Goal: Task Accomplishment & Management: Manage account settings

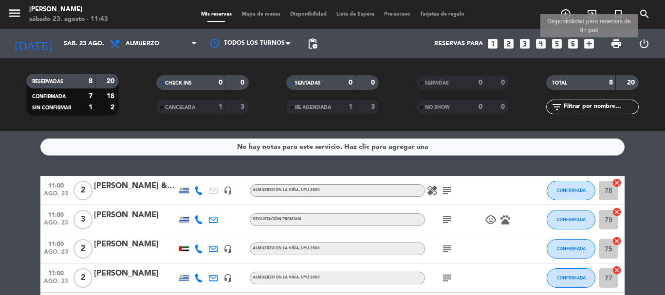
click at [588, 44] on icon "add_box" at bounding box center [589, 43] width 13 height 13
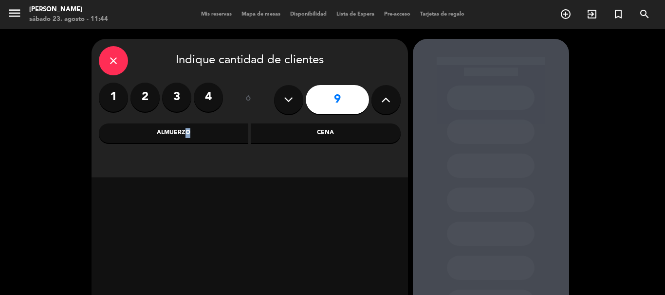
drag, startPoint x: 183, startPoint y: 134, endPoint x: 275, endPoint y: 171, distance: 99.8
click at [184, 134] on div "Almuerzo" at bounding box center [174, 133] width 150 height 19
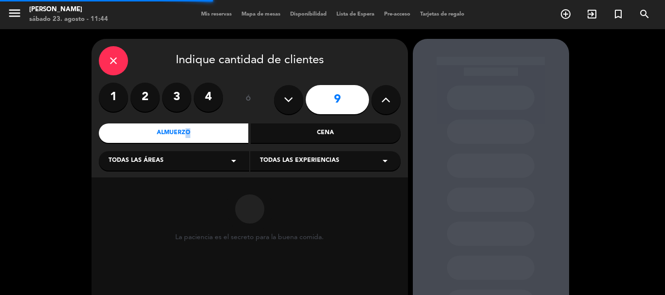
click at [381, 160] on icon "arrow_drop_down" at bounding box center [385, 161] width 12 height 12
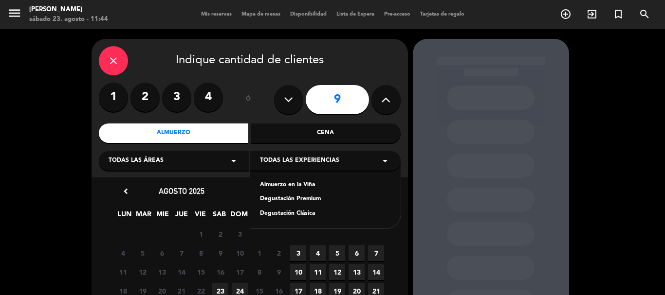
click at [294, 183] on div "Almuerzo en la Viña" at bounding box center [325, 186] width 131 height 10
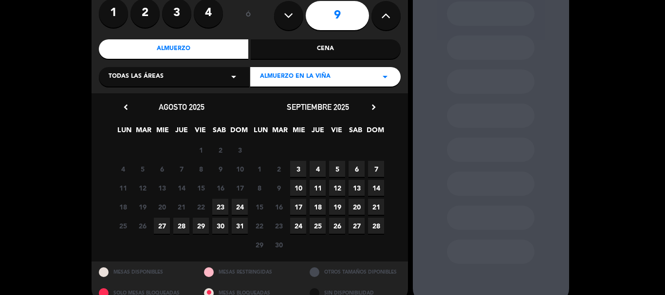
scroll to position [102, 0]
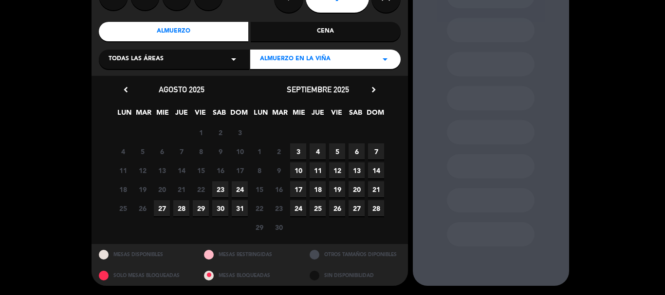
click at [375, 150] on span "7" at bounding box center [376, 152] width 16 height 16
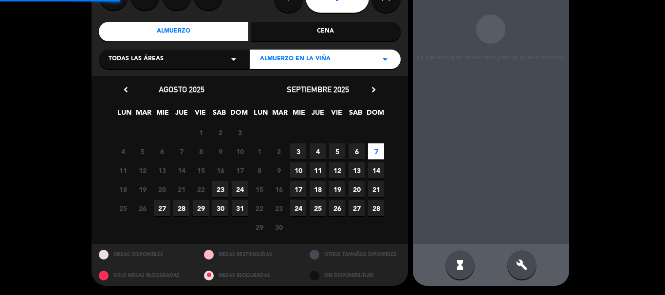
scroll to position [39, 0]
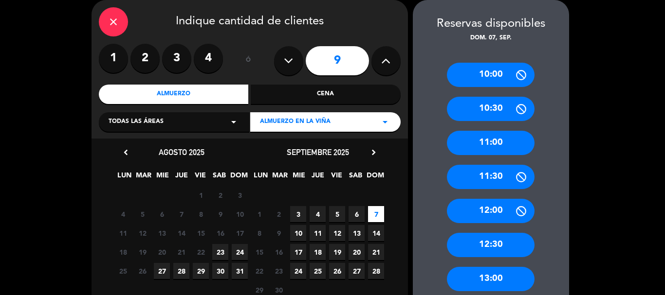
click at [509, 143] on div "11:00" at bounding box center [491, 143] width 88 height 24
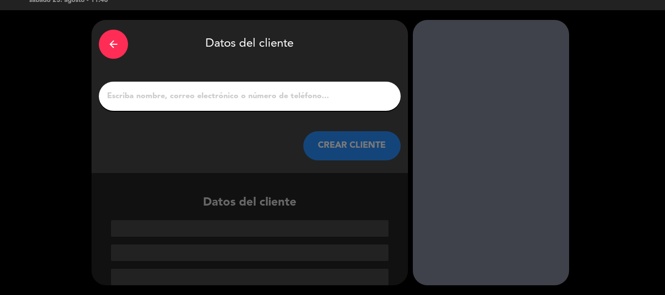
click at [306, 95] on input "1" at bounding box center [249, 97] width 287 height 14
paste input "[PERSON_NAME]"
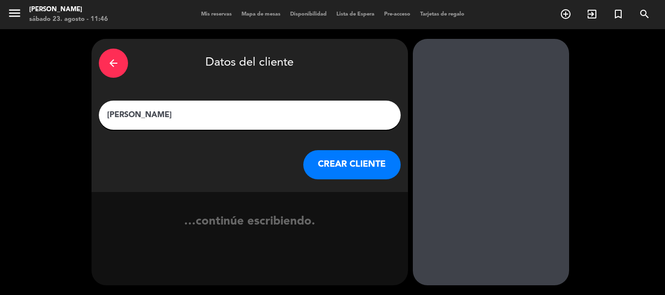
type input "[PERSON_NAME]"
click at [328, 163] on button "CREAR CLIENTE" at bounding box center [351, 164] width 97 height 29
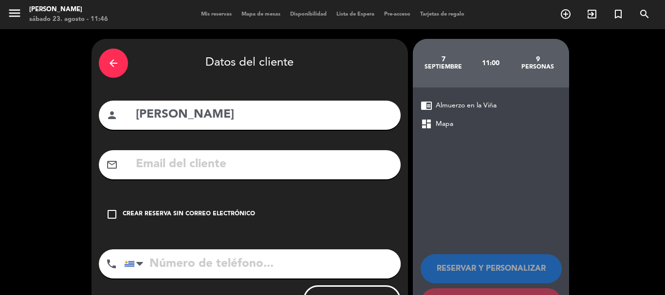
click at [300, 162] on input "text" at bounding box center [264, 165] width 258 height 20
paste input "[EMAIL_ADDRESS][DOMAIN_NAME]"
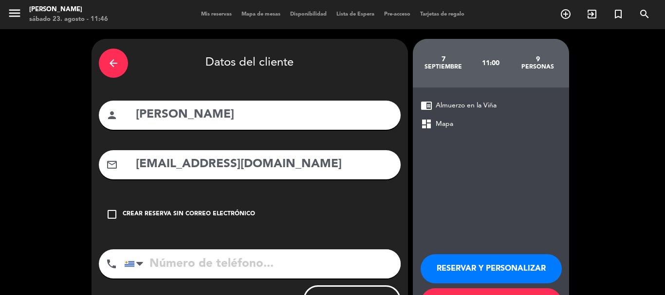
type input "[EMAIL_ADDRESS][DOMAIN_NAME]"
click at [201, 268] on input "tel" at bounding box center [262, 264] width 276 height 29
click at [174, 267] on input "tel" at bounding box center [262, 264] width 276 height 29
click at [207, 269] on input "tel" at bounding box center [262, 264] width 276 height 29
paste input "[PHONE_NUMBER]"
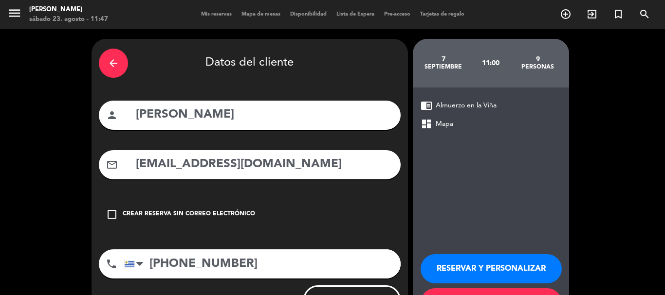
type input "[PHONE_NUMBER]"
click at [505, 269] on button "RESERVAR Y PERSONALIZAR" at bounding box center [490, 269] width 141 height 29
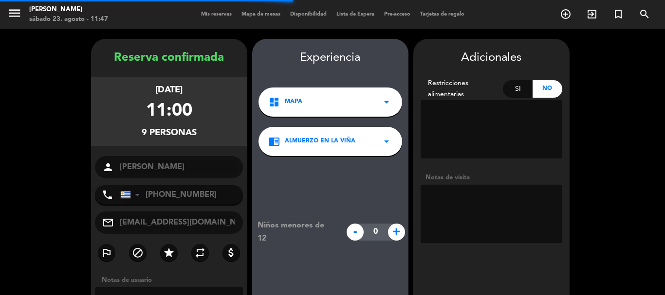
scroll to position [39, 0]
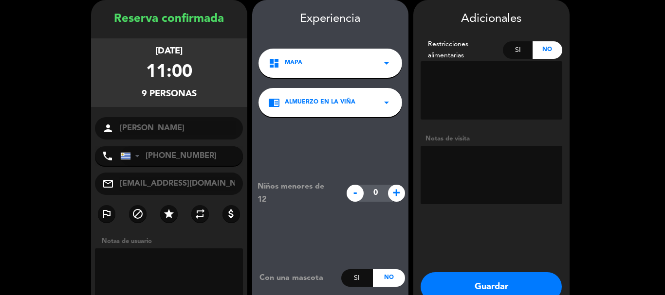
click at [470, 167] on textarea at bounding box center [491, 175] width 142 height 58
click at [474, 165] on textarea at bounding box center [491, 175] width 142 height 58
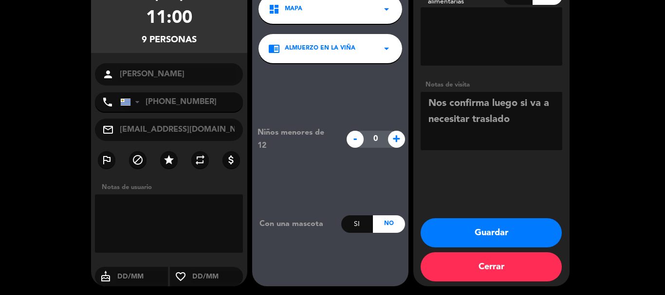
scroll to position [94, 0]
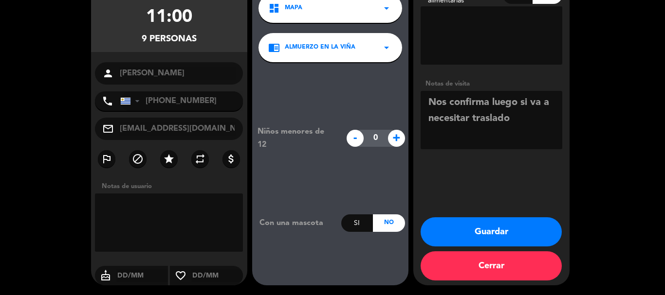
type textarea "Nos confirma luego si va a necesitar traslado"
click at [496, 226] on button "Guardar" at bounding box center [490, 232] width 141 height 29
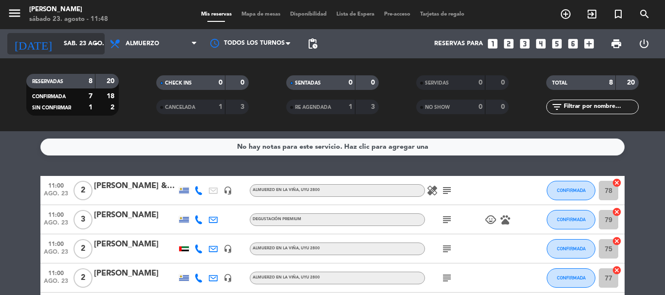
click at [101, 44] on icon "arrow_drop_down" at bounding box center [97, 44] width 12 height 12
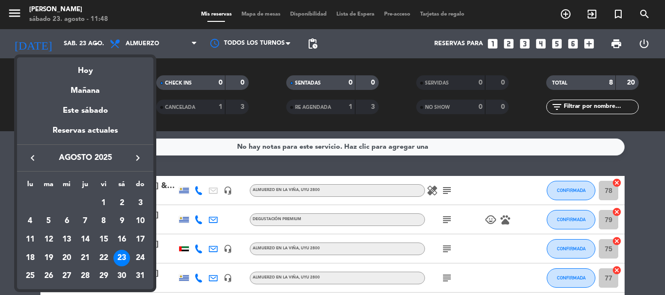
click at [194, 124] on div at bounding box center [332, 147] width 665 height 295
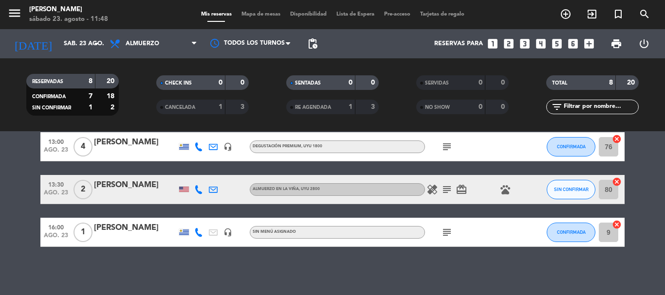
scroll to position [204, 0]
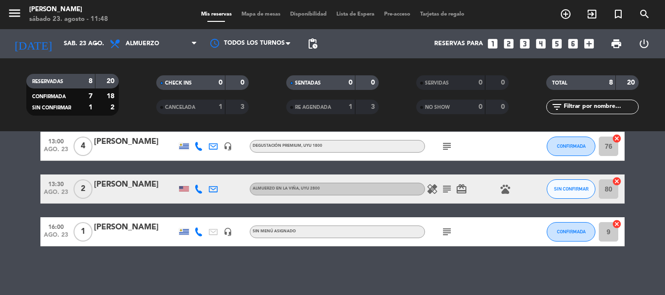
click at [441, 188] on icon "subject" at bounding box center [447, 189] width 12 height 12
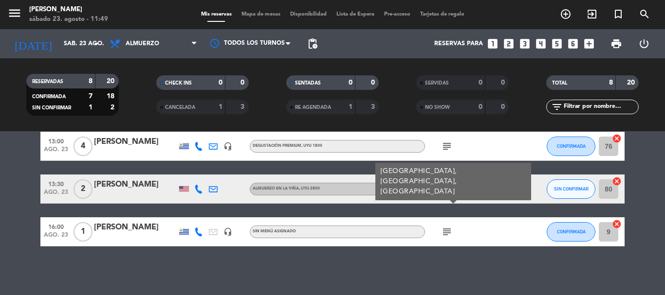
click at [460, 201] on div "healing subject [GEOGRAPHIC_DATA], [GEOGRAPHIC_DATA], [GEOGRAPHIC_DATA] card_gi…" at bounding box center [469, 189] width 88 height 29
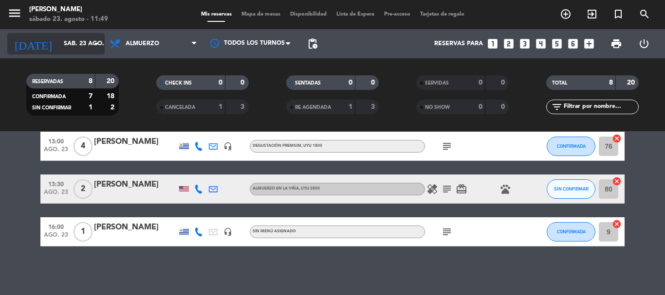
click at [94, 40] on icon "arrow_drop_down" at bounding box center [97, 44] width 12 height 12
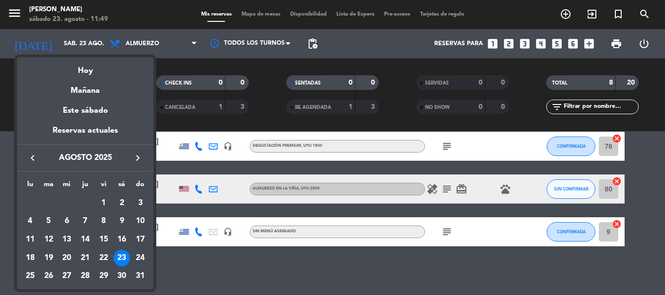
click at [135, 157] on icon "keyboard_arrow_right" at bounding box center [138, 158] width 12 height 12
click at [237, 189] on div at bounding box center [332, 147] width 665 height 295
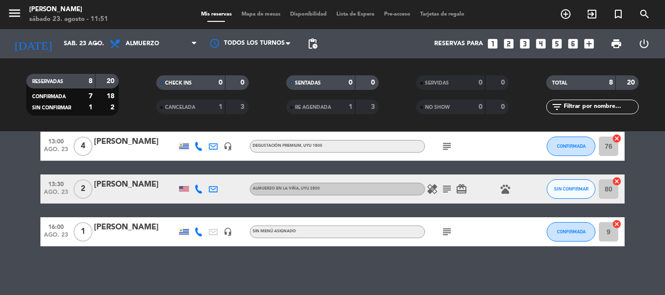
click at [201, 189] on icon at bounding box center [198, 189] width 9 height 9
click at [445, 186] on icon "subject" at bounding box center [447, 189] width 12 height 12
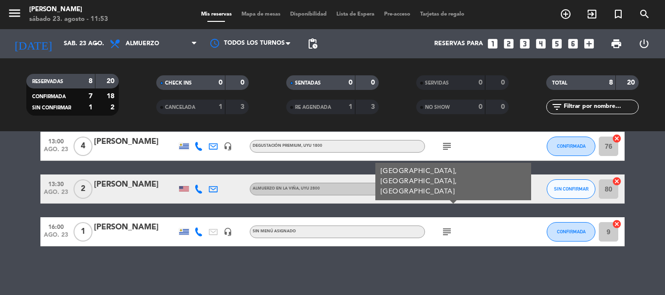
click at [199, 187] on icon at bounding box center [198, 189] width 9 height 9
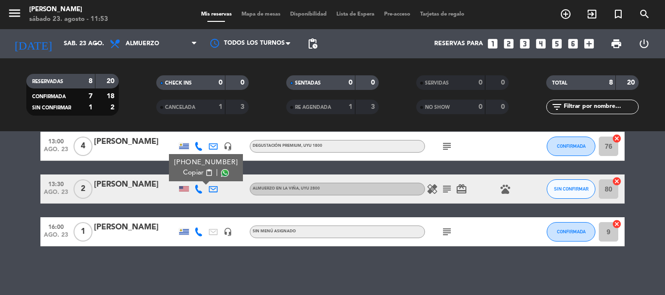
click at [195, 167] on div "[PHONE_NUMBER]" at bounding box center [206, 163] width 64 height 10
click at [205, 173] on span "content_paste" at bounding box center [208, 172] width 7 height 7
click at [29, 169] on bookings-row "11:00 [DATE] 2 [PERSON_NAME] & [PERSON_NAME] headset_mic Almuerzo en la Viña , …" at bounding box center [332, 109] width 665 height 274
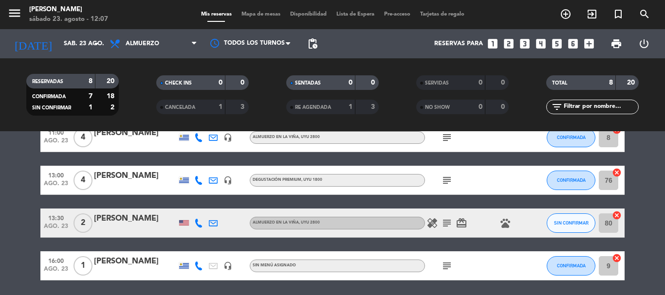
scroll to position [155, 0]
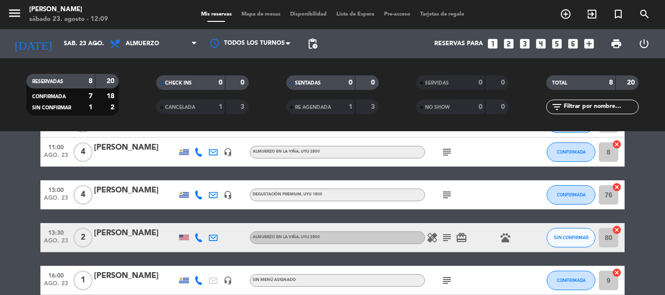
click at [444, 240] on icon "subject" at bounding box center [447, 238] width 12 height 12
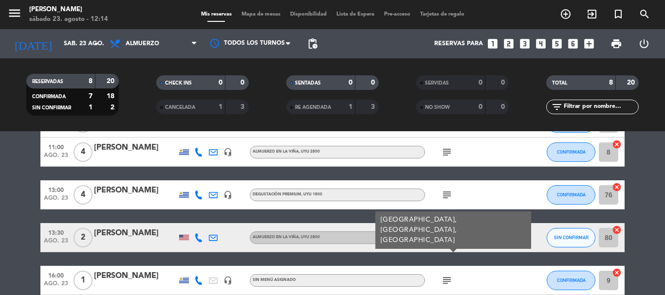
click at [434, 237] on icon "healing" at bounding box center [432, 238] width 12 height 12
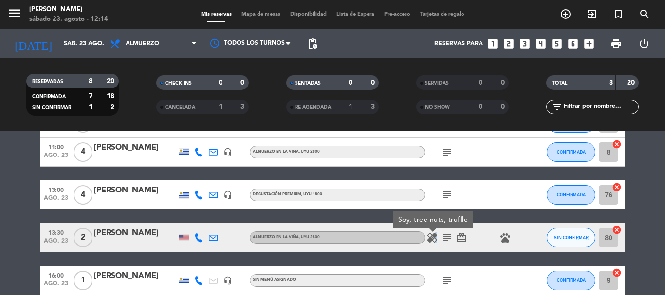
click at [433, 241] on icon "healing" at bounding box center [432, 238] width 12 height 12
click at [433, 239] on icon "healing" at bounding box center [432, 238] width 12 height 12
click at [114, 231] on div "[PERSON_NAME]" at bounding box center [135, 233] width 83 height 13
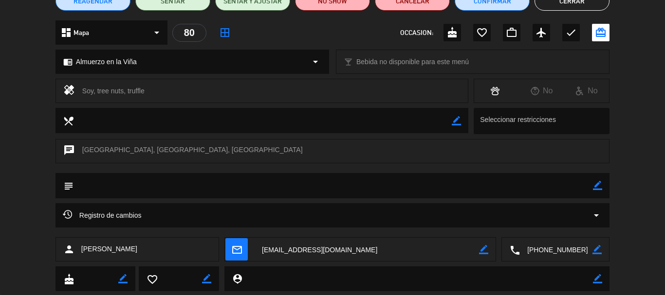
scroll to position [97, 0]
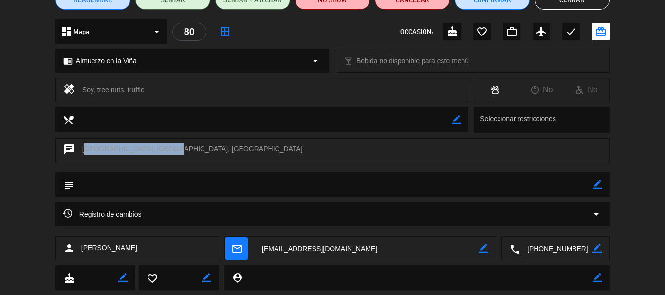
drag, startPoint x: 82, startPoint y: 146, endPoint x: 154, endPoint y: 150, distance: 71.6
click at [154, 150] on div "[GEOGRAPHIC_DATA], [GEOGRAPHIC_DATA], [GEOGRAPHIC_DATA]" at bounding box center [332, 150] width 554 height 24
copy div "[GEOGRAPHIC_DATA], [GEOGRAPHIC_DATA],"
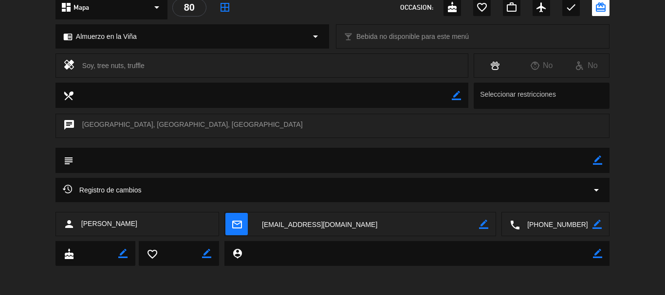
click at [598, 189] on icon "arrow_drop_down" at bounding box center [596, 190] width 12 height 12
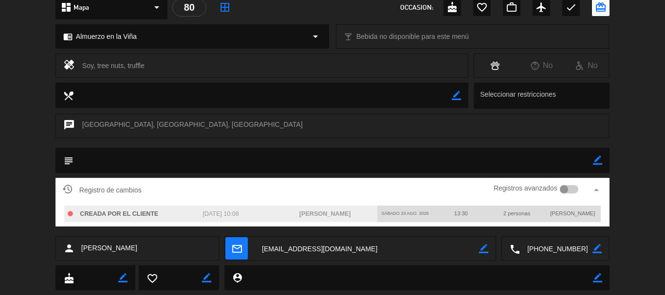
click at [644, 161] on div "subject border_color" at bounding box center [332, 163] width 665 height 30
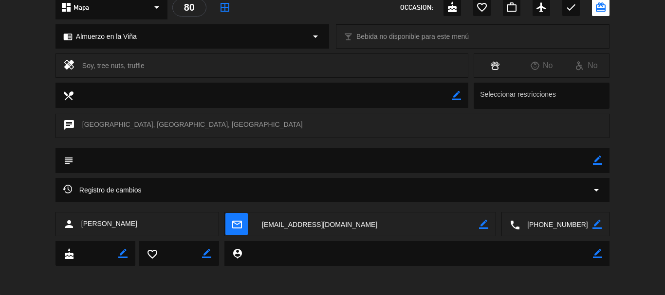
click at [598, 189] on icon "arrow_drop_down" at bounding box center [596, 190] width 12 height 12
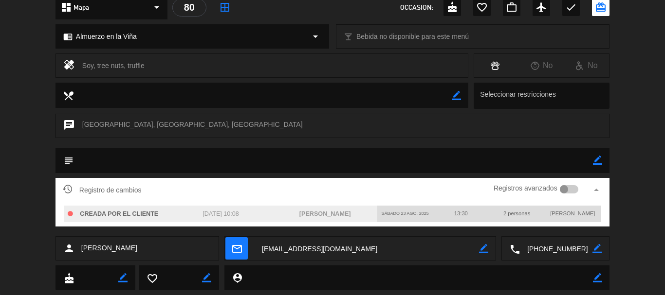
click at [573, 188] on div at bounding box center [569, 189] width 19 height 9
click at [644, 177] on div "subject border_color" at bounding box center [332, 163] width 665 height 30
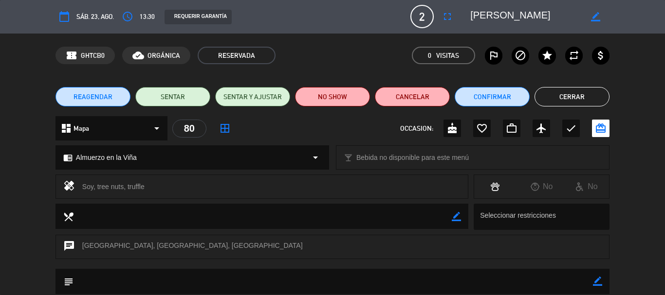
scroll to position [0, 0]
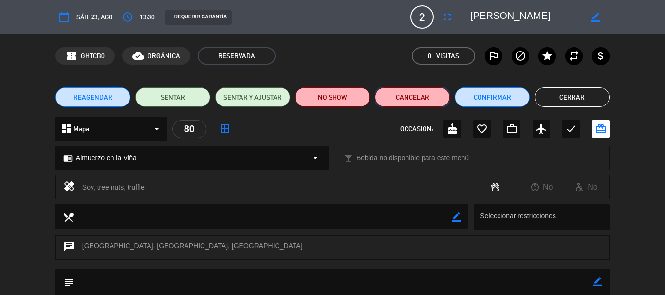
click at [420, 98] on button "Cancelar" at bounding box center [412, 97] width 75 height 19
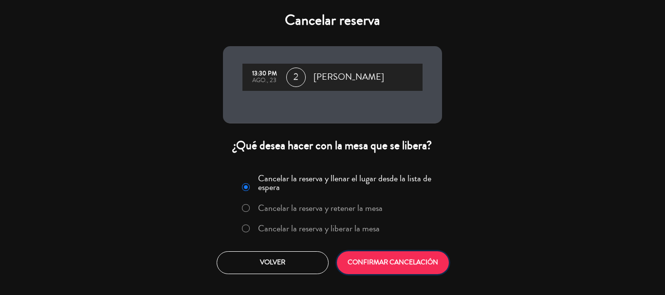
click at [381, 258] on button "CONFIRMAR CANCELACIÓN" at bounding box center [393, 263] width 112 height 23
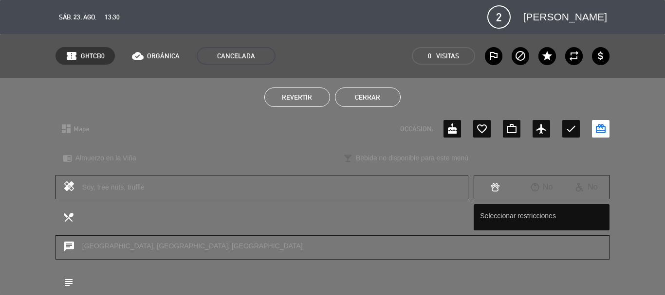
click at [366, 99] on button "Cerrar" at bounding box center [368, 97] width 66 height 19
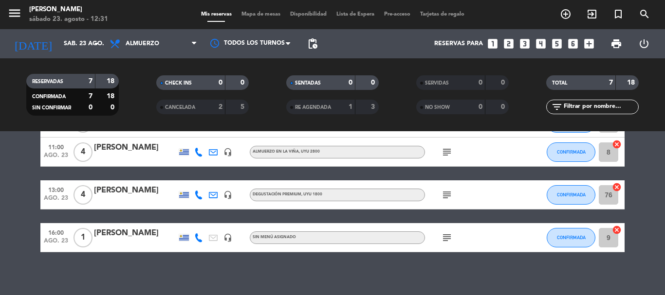
click at [443, 239] on icon "subject" at bounding box center [447, 238] width 12 height 12
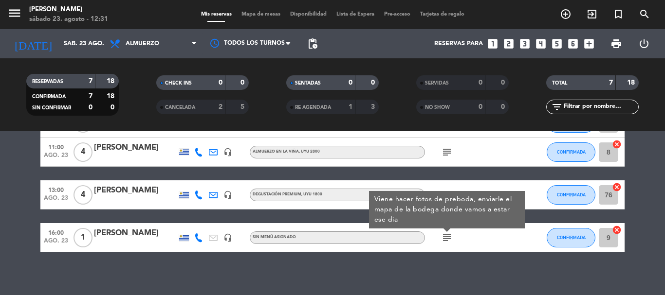
click at [198, 239] on icon at bounding box center [198, 238] width 9 height 9
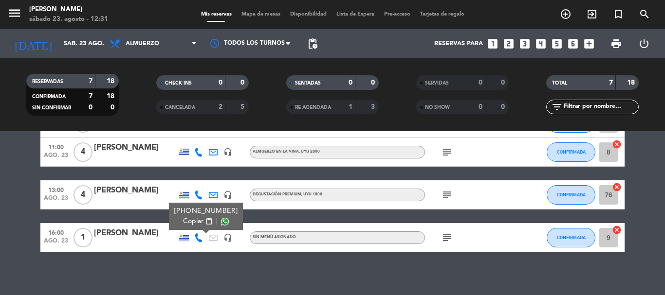
click at [192, 216] on div "[PHONE_NUMBER]" at bounding box center [206, 211] width 64 height 10
click at [191, 218] on span "Copiar" at bounding box center [193, 222] width 20 height 10
